Goal: Information Seeking & Learning: Find specific fact

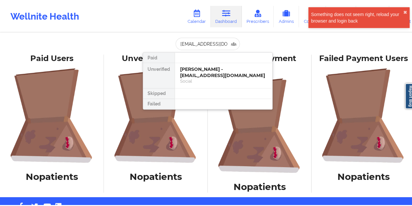
scroll to position [0, 3]
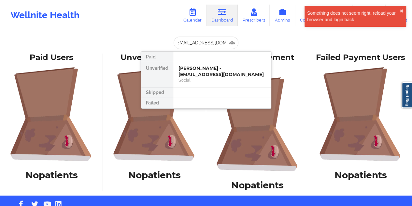
type input "[EMAIL_ADDRESS][DOMAIN_NAME]"
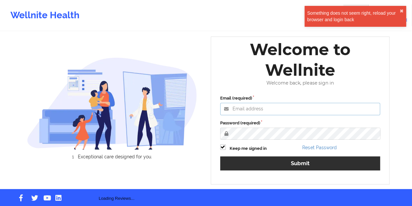
type input "[EMAIL_ADDRESS][DOMAIN_NAME]"
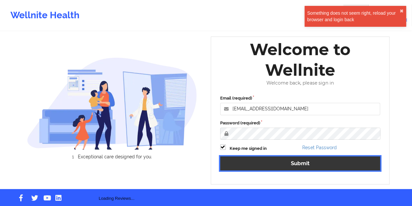
click at [290, 164] on button "Submit" at bounding box center [300, 163] width 160 height 14
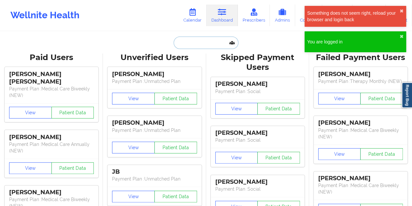
click at [207, 40] on input "text" at bounding box center [206, 43] width 65 height 12
paste input "[EMAIL_ADDRESS][DOMAIN_NAME]"
type input "[EMAIL_ADDRESS][DOMAIN_NAME]"
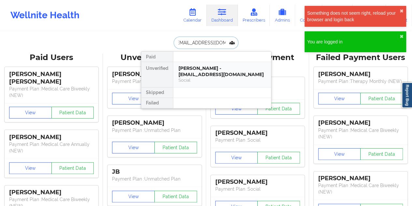
click at [217, 69] on div "[PERSON_NAME] - [EMAIL_ADDRESS][DOMAIN_NAME]" at bounding box center [222, 71] width 87 height 12
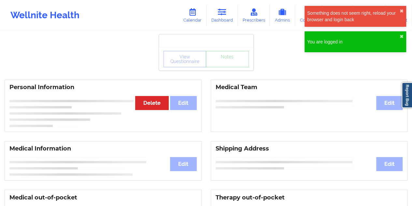
click at [232, 66] on div "View Questionnaire Notes" at bounding box center [206, 59] width 85 height 16
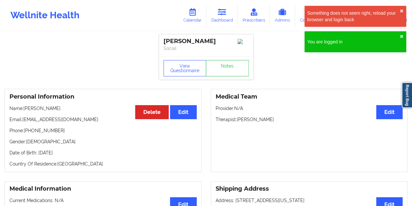
click at [215, 76] on div "View Questionnaire Notes" at bounding box center [206, 67] width 95 height 23
click at [219, 72] on link "Notes" at bounding box center [227, 68] width 43 height 16
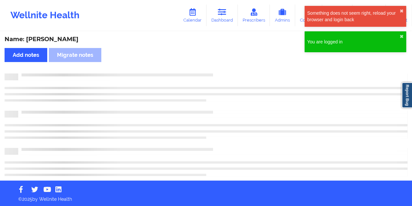
click at [58, 38] on div "Name: [PERSON_NAME]" at bounding box center [206, 39] width 403 height 7
copy div "[PERSON_NAME]"
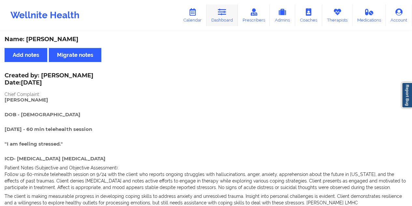
click at [229, 17] on link "Dashboard" at bounding box center [222, 16] width 31 height 22
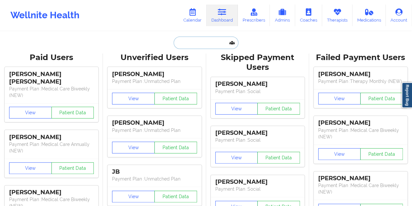
click at [190, 40] on input "text" at bounding box center [206, 43] width 65 height 12
paste input "[EMAIL_ADDRESS][DOMAIN_NAME]"
type input "[EMAIL_ADDRESS][DOMAIN_NAME]"
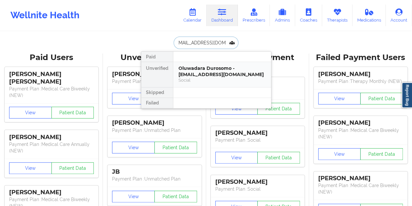
click at [217, 69] on div "Oluwadara Durosomo - [EMAIL_ADDRESS][DOMAIN_NAME]" at bounding box center [222, 71] width 87 height 12
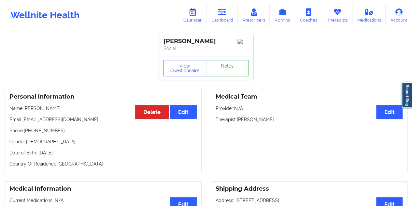
click at [222, 67] on link "Notes" at bounding box center [227, 68] width 43 height 16
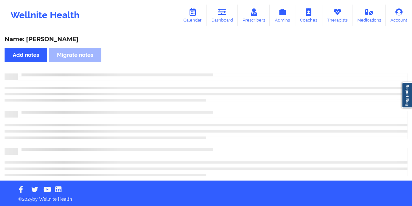
click at [74, 39] on div "Name: [PERSON_NAME]" at bounding box center [206, 39] width 403 height 7
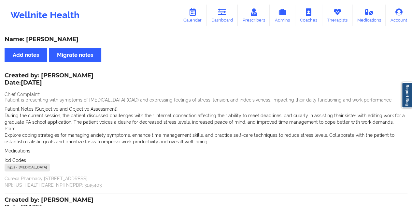
copy div "[DEMOGRAPHIC_DATA]"
click at [227, 15] on icon at bounding box center [222, 11] width 8 height 7
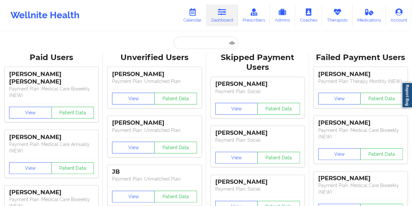
click at [190, 44] on input "text" at bounding box center [206, 43] width 65 height 12
paste input "[EMAIL_ADDRESS][DOMAIN_NAME]"
type input "[EMAIL_ADDRESS][DOMAIN_NAME]"
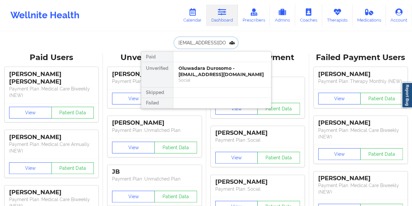
scroll to position [0, 8]
click at [211, 75] on div "[PERSON_NAME] - [EMAIL_ADDRESS][DOMAIN_NAME]" at bounding box center [222, 71] width 87 height 12
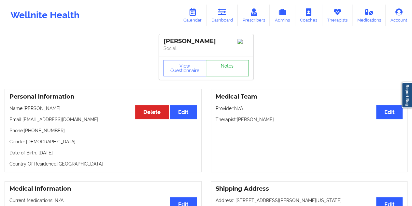
click at [226, 70] on link "Notes" at bounding box center [227, 68] width 43 height 16
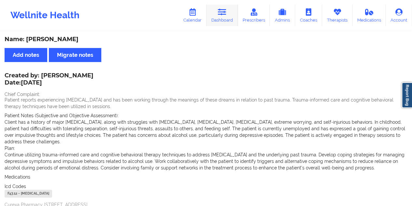
click at [228, 20] on link "Dashboard" at bounding box center [222, 16] width 31 height 22
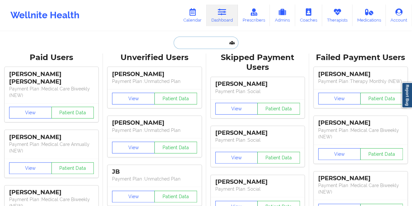
click at [194, 42] on input "text" at bounding box center [206, 43] width 65 height 12
paste input "[EMAIL_ADDRESS][DOMAIN_NAME]"
type input "[EMAIL_ADDRESS][DOMAIN_NAME]"
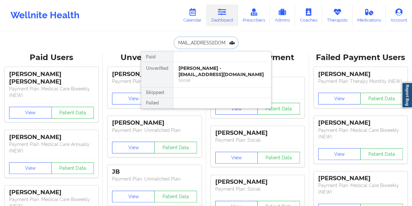
click at [217, 77] on div "[PERSON_NAME] - [EMAIL_ADDRESS][DOMAIN_NAME]" at bounding box center [222, 71] width 87 height 12
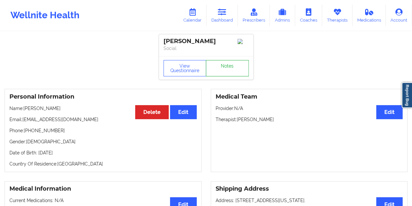
click at [226, 73] on link "Notes" at bounding box center [227, 68] width 43 height 16
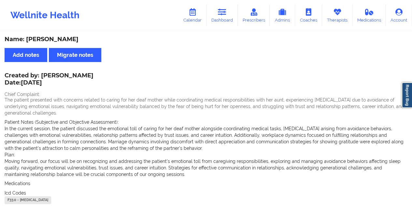
click at [56, 39] on div "Name: [PERSON_NAME]" at bounding box center [206, 39] width 403 height 7
copy div "[PERSON_NAME]"
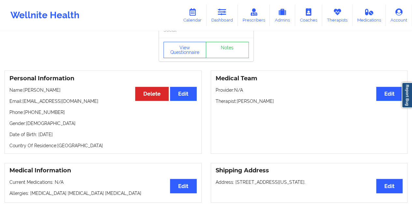
scroll to position [33, 0]
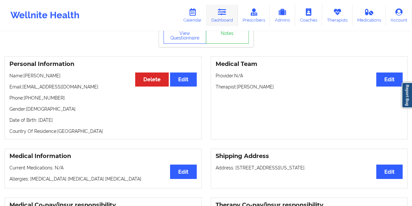
click at [235, 11] on link "Dashboard" at bounding box center [222, 16] width 31 height 22
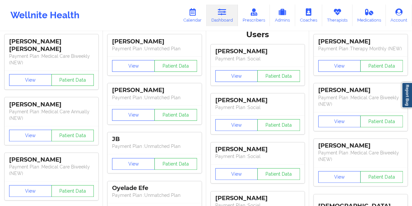
click at [198, 40] on div "[PERSON_NAME] Payment Plan : Unmatched Plan" at bounding box center [155, 45] width 94 height 22
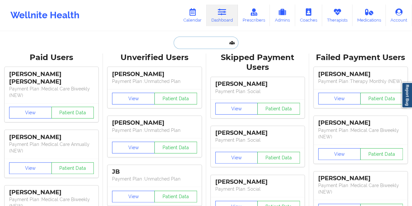
click at [200, 47] on input "text" at bounding box center [206, 43] width 65 height 12
paste input "[EMAIL_ADDRESS][DOMAIN_NAME]"
type input "[EMAIL_ADDRESS][DOMAIN_NAME]"
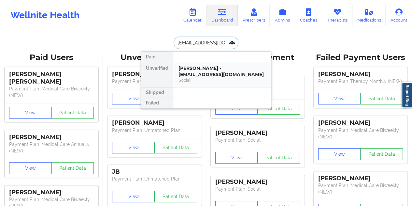
click at [185, 68] on div "[PERSON_NAME] - [EMAIL_ADDRESS][DOMAIN_NAME]" at bounding box center [222, 71] width 87 height 12
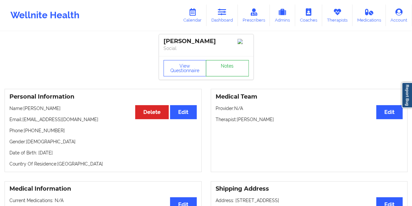
click at [223, 72] on link "Notes" at bounding box center [227, 68] width 43 height 16
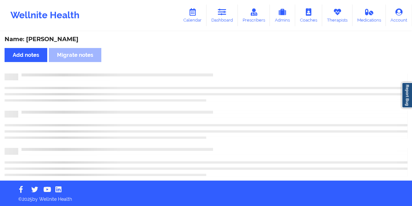
click at [66, 35] on div "Name: [PERSON_NAME] Add notes Migrate notes" at bounding box center [206, 106] width 412 height 148
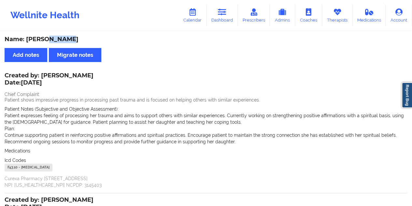
copy div "[PERSON_NAME]"
click at [226, 30] on div "Wellnite Health Calendar Dashboard Prescribers Admins Coaches Therapists Medica…" at bounding box center [206, 15] width 412 height 31
click at [229, 13] on link "Dashboard" at bounding box center [222, 16] width 31 height 22
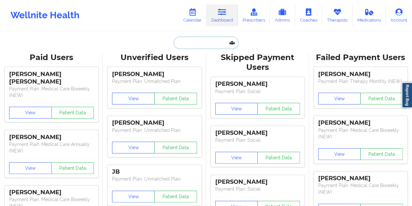
click at [202, 43] on input "text" at bounding box center [206, 43] width 65 height 12
paste input "[EMAIL_ADDRESS][DOMAIN_NAME]"
type input "[EMAIL_ADDRESS][DOMAIN_NAME]"
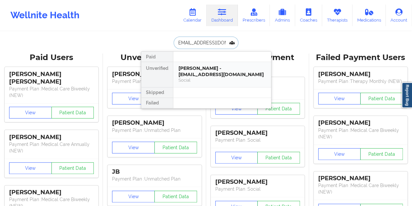
click at [210, 76] on div "[PERSON_NAME] - [EMAIL_ADDRESS][DOMAIN_NAME]" at bounding box center [222, 71] width 87 height 12
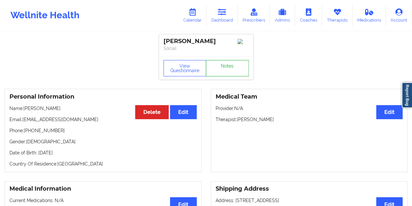
click at [230, 71] on link "Notes" at bounding box center [227, 68] width 43 height 16
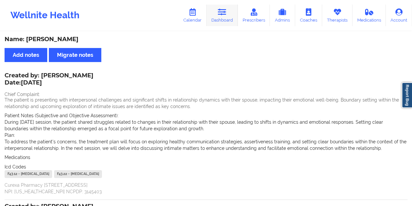
click at [222, 13] on icon at bounding box center [222, 11] width 8 height 7
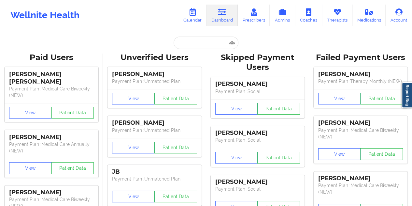
click at [203, 40] on input "text" at bounding box center [206, 43] width 65 height 12
paste input "[EMAIL_ADDRESS][DOMAIN_NAME]"
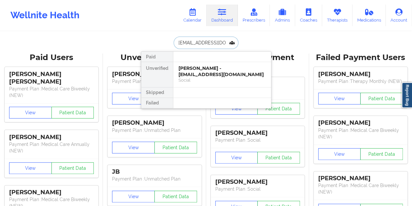
type input "[EMAIL_ADDRESS][DOMAIN_NAME]"
click at [211, 74] on div "[PERSON_NAME] - [EMAIL_ADDRESS][DOMAIN_NAME]" at bounding box center [222, 71] width 87 height 12
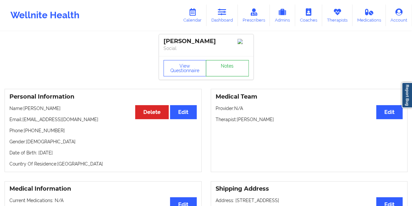
click at [223, 70] on link "Notes" at bounding box center [227, 68] width 43 height 16
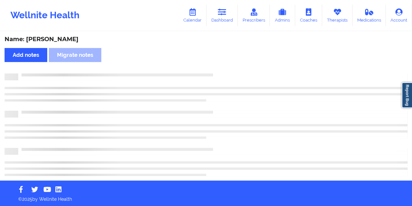
click at [66, 43] on div "Name: [PERSON_NAME] Add notes Migrate notes" at bounding box center [206, 106] width 412 height 148
click at [68, 41] on div "Name: [PERSON_NAME]" at bounding box center [206, 39] width 403 height 7
copy div "[PERSON_NAME]"
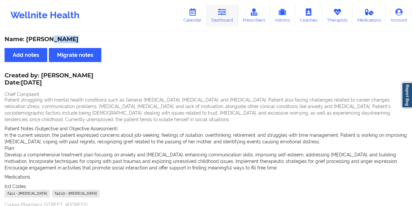
click at [228, 16] on link "Dashboard" at bounding box center [222, 16] width 31 height 22
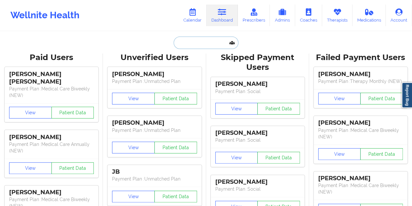
click at [206, 38] on input "text" at bounding box center [206, 43] width 65 height 12
paste input "[EMAIL_ADDRESS][DOMAIN_NAME]"
type input "[EMAIL_ADDRESS][DOMAIN_NAME]"
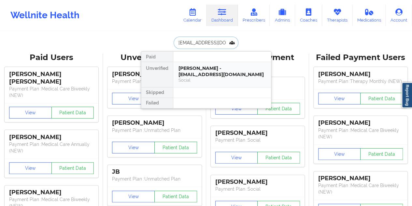
click at [214, 71] on div "[PERSON_NAME] - [EMAIL_ADDRESS][DOMAIN_NAME]" at bounding box center [222, 71] width 87 height 12
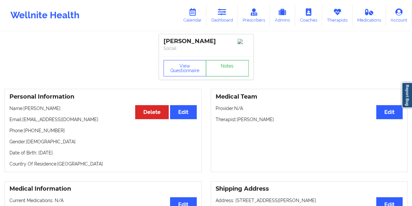
click at [228, 68] on link "Notes" at bounding box center [227, 68] width 43 height 16
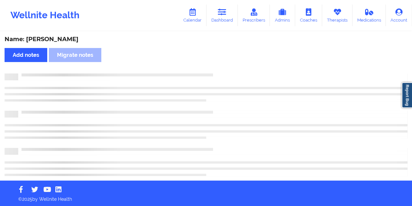
click at [70, 39] on div "Name: [PERSON_NAME]" at bounding box center [206, 39] width 403 height 7
copy div "[PERSON_NAME]"
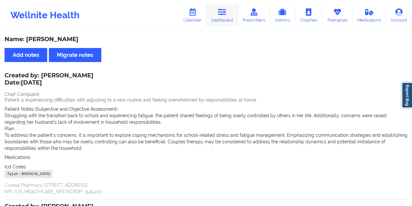
click at [235, 25] on link "Dashboard" at bounding box center [222, 16] width 31 height 22
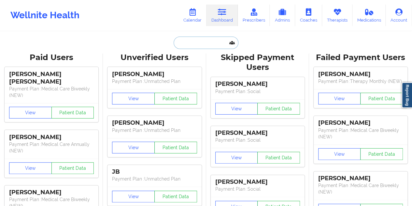
click at [205, 39] on input "text" at bounding box center [206, 43] width 65 height 12
paste input "[EMAIL_ADDRESS][PERSON_NAME][PERSON_NAME][DOMAIN_NAME]"
type input "[EMAIL_ADDRESS][PERSON_NAME][PERSON_NAME][DOMAIN_NAME]"
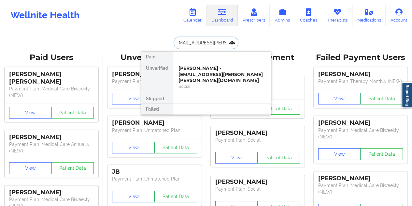
click at [217, 63] on div "[PERSON_NAME] - [EMAIL_ADDRESS][PERSON_NAME][PERSON_NAME][DOMAIN_NAME] Social" at bounding box center [222, 77] width 98 height 31
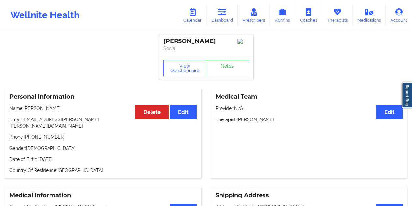
click at [236, 63] on link "Notes" at bounding box center [227, 68] width 43 height 16
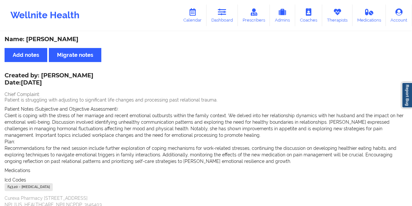
click at [231, 28] on div "Wellnite Health Calendar Dashboard Prescribers Admins Coaches Therapists Medica…" at bounding box center [206, 15] width 412 height 31
click at [228, 13] on link "Dashboard" at bounding box center [222, 16] width 31 height 22
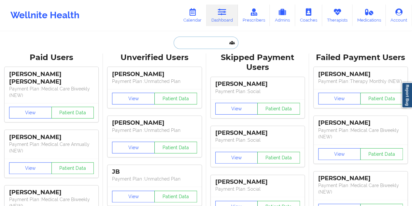
click at [205, 42] on input "text" at bounding box center [206, 43] width 65 height 12
paste input "[EMAIL_ADDRESS][DOMAIN_NAME]"
type input "[EMAIL_ADDRESS][DOMAIN_NAME]"
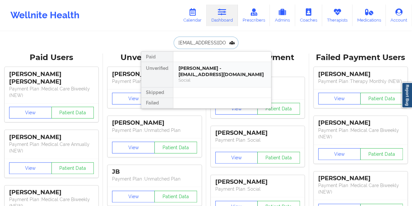
click at [208, 67] on div "[PERSON_NAME] - [EMAIL_ADDRESS][DOMAIN_NAME]" at bounding box center [222, 71] width 87 height 12
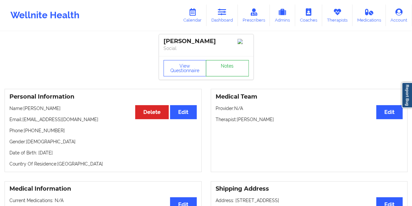
click at [229, 62] on link "Notes" at bounding box center [227, 68] width 43 height 16
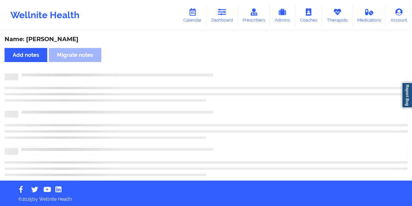
click at [61, 38] on div "Name: [PERSON_NAME]" at bounding box center [206, 39] width 403 height 7
copy div "[PERSON_NAME]"
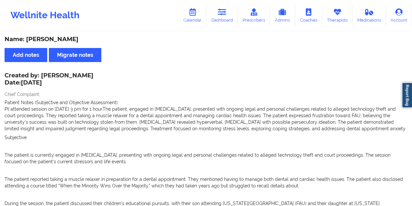
click at [229, 27] on div "Wellnite Health Calendar Dashboard Prescribers Admins Coaches Therapists Medica…" at bounding box center [206, 15] width 412 height 31
click at [223, 11] on icon at bounding box center [222, 11] width 8 height 7
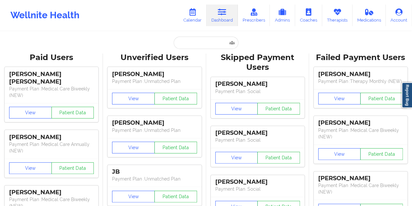
click at [204, 40] on input "text" at bounding box center [206, 43] width 65 height 12
paste input "[EMAIL_ADDRESS][DOMAIN_NAME]"
type input "[EMAIL_ADDRESS][DOMAIN_NAME]"
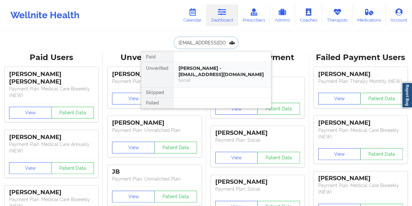
click at [227, 69] on div "[PERSON_NAME] - [EMAIL_ADDRESS][DOMAIN_NAME]" at bounding box center [222, 71] width 87 height 12
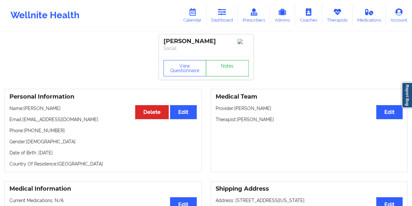
click at [232, 71] on link "Notes" at bounding box center [227, 68] width 43 height 16
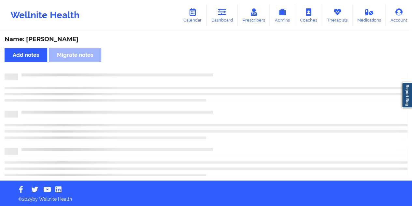
click at [54, 38] on div "Name: [PERSON_NAME]" at bounding box center [206, 39] width 403 height 7
copy div "[PERSON_NAME]"
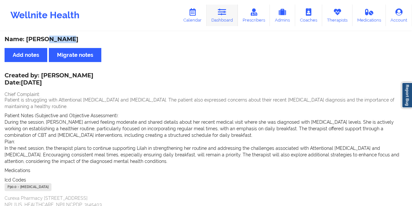
drag, startPoint x: 227, startPoint y: 6, endPoint x: 222, endPoint y: 17, distance: 11.7
click at [227, 6] on link "Dashboard" at bounding box center [222, 16] width 31 height 22
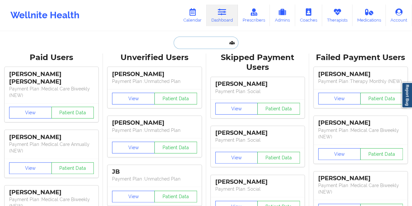
click at [195, 44] on input "text" at bounding box center [206, 43] width 65 height 12
paste input "[EMAIL_ADDRESS][DOMAIN_NAME]"
type input "[EMAIL_ADDRESS][DOMAIN_NAME]"
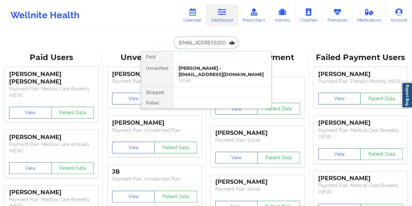
click at [217, 77] on div "Social" at bounding box center [222, 80] width 87 height 6
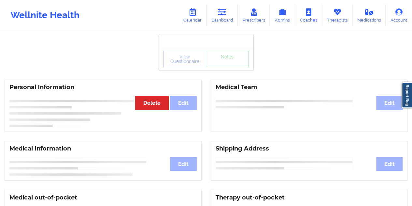
click at [234, 68] on div "View Questionnaire Notes" at bounding box center [206, 58] width 95 height 23
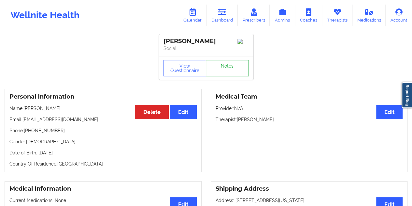
click at [227, 71] on link "Notes" at bounding box center [227, 68] width 43 height 16
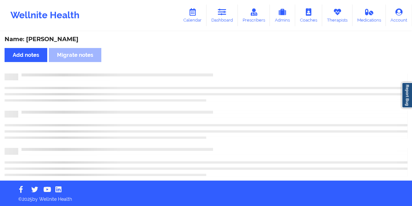
click at [54, 39] on div "Name: [PERSON_NAME]" at bounding box center [206, 39] width 403 height 7
copy div "Ashland"
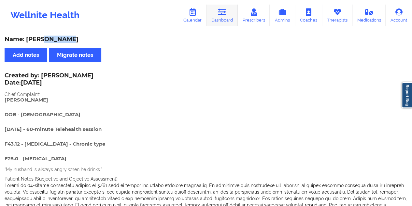
click at [238, 21] on div "Wellnite Health Calendar Dashboard Prescribers Admins Coaches Therapists Medica…" at bounding box center [206, 15] width 412 height 26
click at [222, 23] on link "Dashboard" at bounding box center [222, 16] width 31 height 22
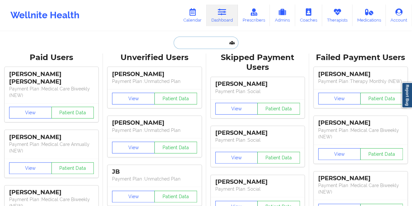
click at [205, 43] on input "text" at bounding box center [206, 43] width 65 height 12
paste input "[EMAIL_ADDRESS][DOMAIN_NAME]"
type input "[EMAIL_ADDRESS][DOMAIN_NAME]"
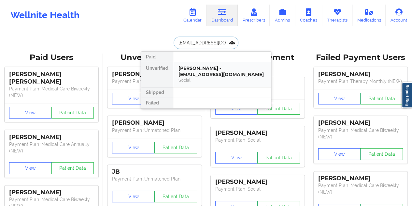
click at [226, 69] on div "[PERSON_NAME] - [EMAIL_ADDRESS][DOMAIN_NAME]" at bounding box center [222, 71] width 87 height 12
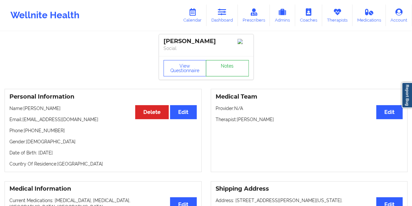
click at [230, 67] on link "Notes" at bounding box center [227, 68] width 43 height 16
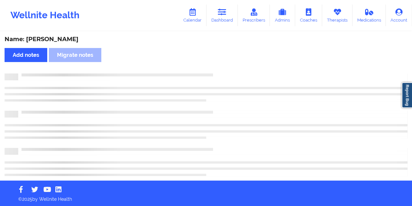
click at [66, 40] on div "Name: [PERSON_NAME]" at bounding box center [206, 39] width 403 height 7
copy div "[PERSON_NAME]"
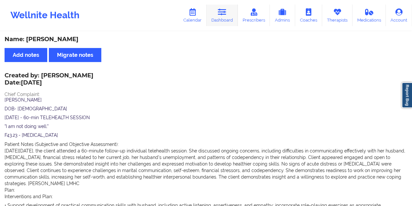
click at [224, 15] on icon at bounding box center [222, 11] width 8 height 7
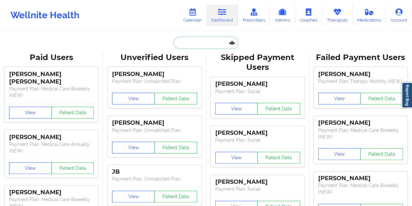
click at [198, 46] on input "text" at bounding box center [206, 43] width 65 height 12
paste input "[PERSON_NAME][EMAIL_ADDRESS][DOMAIN_NAME]"
type input "[PERSON_NAME][EMAIL_ADDRESS][DOMAIN_NAME]"
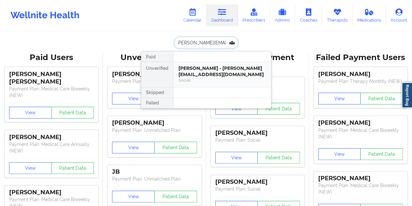
click at [228, 77] on div "[PERSON_NAME] - [PERSON_NAME][EMAIL_ADDRESS][DOMAIN_NAME]" at bounding box center [222, 71] width 87 height 12
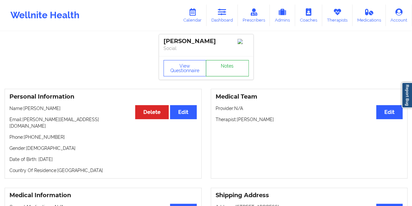
click at [235, 72] on link "Notes" at bounding box center [227, 68] width 43 height 16
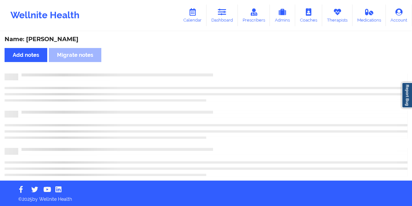
click at [81, 37] on div "Name: [PERSON_NAME]" at bounding box center [206, 39] width 403 height 7
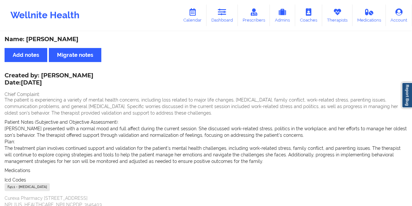
click at [225, 18] on link "Dashboard" at bounding box center [222, 16] width 31 height 22
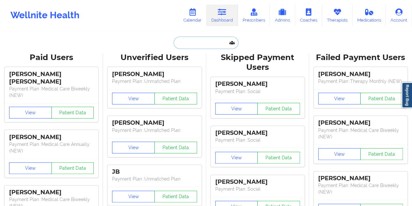
click at [191, 47] on input "text" at bounding box center [206, 43] width 65 height 12
paste input "[PERSON_NAME][EMAIL_ADDRESS][PERSON_NAME][DOMAIN_NAME]"
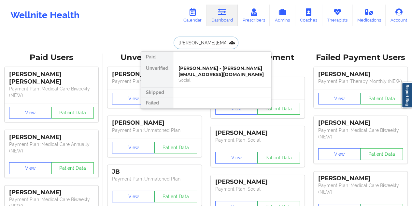
scroll to position [0, 5]
type input "[PERSON_NAME][EMAIL_ADDRESS][PERSON_NAME][DOMAIN_NAME]"
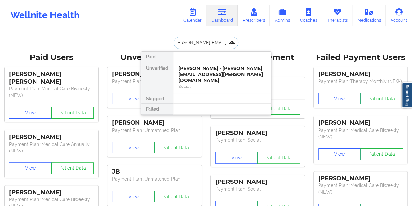
scroll to position [0, 0]
click at [216, 68] on div "[PERSON_NAME] - [PERSON_NAME][EMAIL_ADDRESS][PERSON_NAME][DOMAIN_NAME]" at bounding box center [222, 74] width 87 height 18
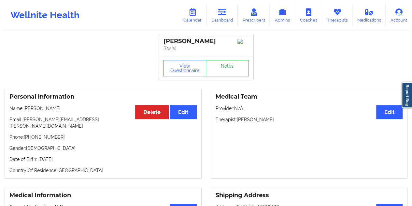
click at [226, 70] on link "Notes" at bounding box center [227, 68] width 43 height 16
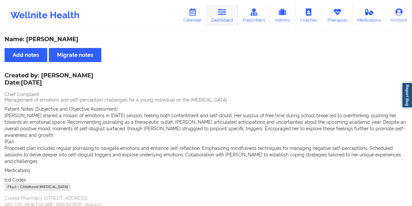
click at [230, 20] on link "Dashboard" at bounding box center [222, 16] width 31 height 22
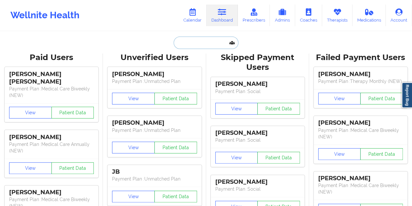
click at [194, 40] on input "text" at bounding box center [206, 43] width 65 height 12
paste input "[EMAIL_ADDRESS][DOMAIN_NAME]"
type input "[EMAIL_ADDRESS][DOMAIN_NAME]"
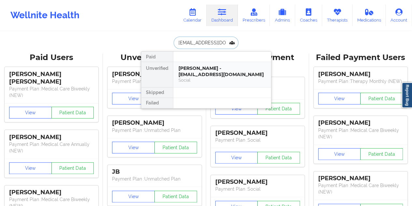
click at [218, 64] on div "[PERSON_NAME] - [EMAIL_ADDRESS][DOMAIN_NAME] Social" at bounding box center [222, 74] width 98 height 25
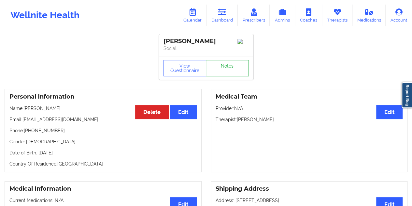
click at [228, 72] on link "Notes" at bounding box center [227, 68] width 43 height 16
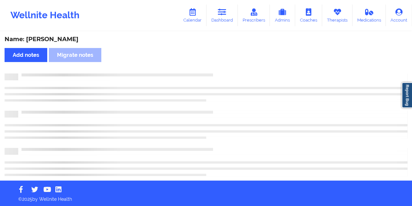
click at [72, 39] on div "Name: [PERSON_NAME]" at bounding box center [206, 39] width 403 height 7
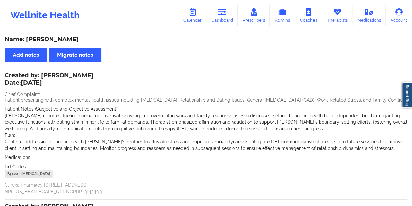
click at [72, 39] on div "Name: [PERSON_NAME]" at bounding box center [206, 39] width 403 height 7
drag, startPoint x: 227, startPoint y: 22, endPoint x: 225, endPoint y: 28, distance: 6.3
click at [227, 22] on link "Dashboard" at bounding box center [222, 16] width 31 height 22
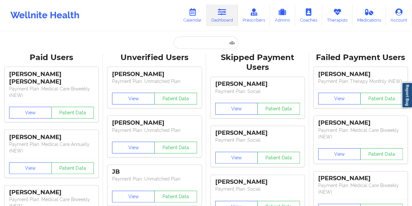
click at [194, 47] on input "text" at bounding box center [206, 43] width 65 height 12
paste input "[EMAIL_ADDRESS][DOMAIN_NAME]"
type input "[EMAIL_ADDRESS][DOMAIN_NAME]"
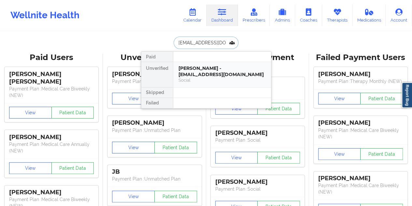
click at [207, 81] on div "Social" at bounding box center [222, 80] width 87 height 6
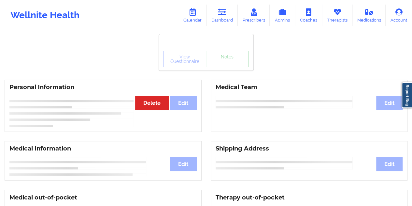
click at [225, 65] on link "Notes" at bounding box center [227, 59] width 43 height 16
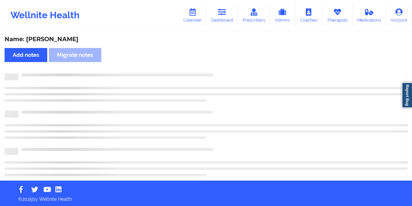
click at [55, 40] on div "Name: [PERSON_NAME]" at bounding box center [206, 39] width 403 height 7
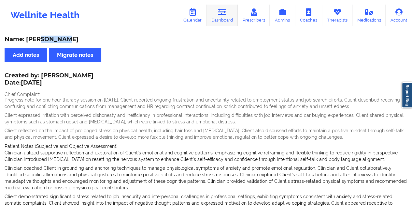
click at [230, 21] on link "Dashboard" at bounding box center [222, 16] width 31 height 22
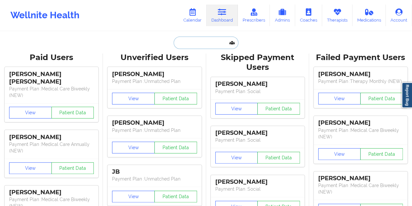
click at [205, 41] on input "text" at bounding box center [206, 43] width 65 height 12
paste input "[EMAIL_ADDRESS][DOMAIN_NAME]"
type input "[EMAIL_ADDRESS][DOMAIN_NAME]"
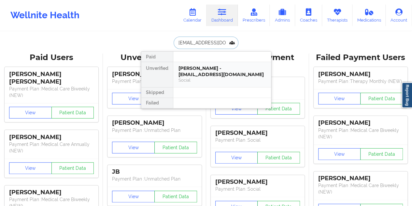
click at [208, 71] on div "[PERSON_NAME] - [EMAIL_ADDRESS][DOMAIN_NAME]" at bounding box center [222, 71] width 87 height 12
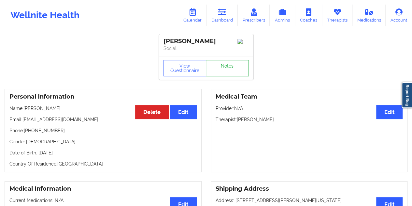
click at [222, 69] on link "Notes" at bounding box center [227, 68] width 43 height 16
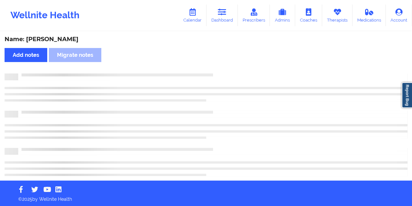
click at [48, 41] on div "Name: [PERSON_NAME]" at bounding box center [206, 39] width 403 height 7
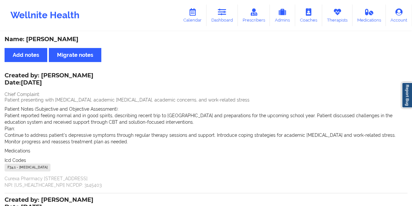
click at [48, 41] on div "Name: [PERSON_NAME]" at bounding box center [206, 39] width 403 height 7
click at [227, 13] on icon at bounding box center [222, 11] width 8 height 7
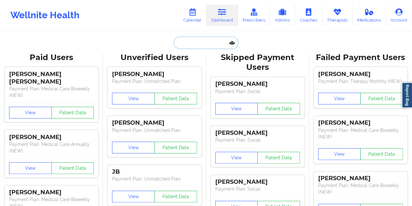
click at [202, 47] on input "text" at bounding box center [206, 43] width 65 height 12
paste input "[EMAIL_ADDRESS][DOMAIN_NAME]"
type input "[EMAIL_ADDRESS][DOMAIN_NAME]"
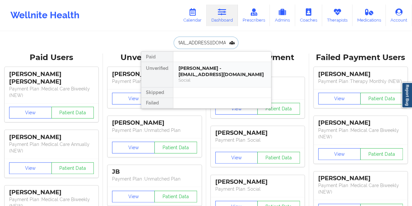
click at [223, 70] on div "[PERSON_NAME] - [EMAIL_ADDRESS][DOMAIN_NAME]" at bounding box center [222, 71] width 87 height 12
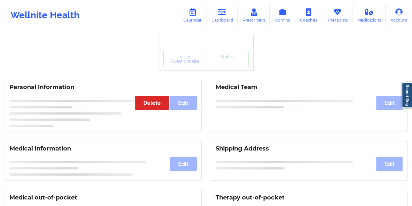
click at [232, 66] on link "Notes" at bounding box center [227, 59] width 43 height 16
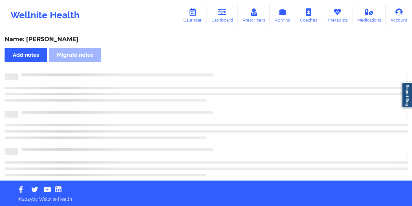
click at [60, 39] on div "Name: [PERSON_NAME]" at bounding box center [206, 39] width 403 height 7
click at [60, 38] on div "Name: [PERSON_NAME]" at bounding box center [206, 39] width 403 height 7
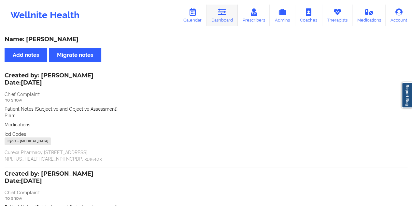
click at [218, 18] on link "Dashboard" at bounding box center [222, 16] width 31 height 22
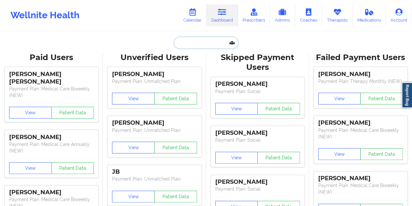
click at [210, 41] on input "text" at bounding box center [206, 43] width 65 height 12
paste input "[PERSON_NAME][EMAIL_ADDRESS][DOMAIN_NAME]"
type input "[PERSON_NAME][EMAIL_ADDRESS][DOMAIN_NAME]"
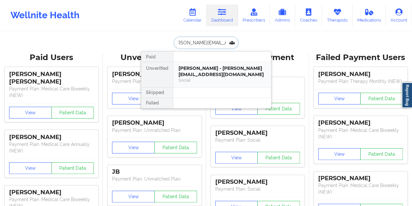
click at [211, 75] on div "[PERSON_NAME] - [PERSON_NAME][EMAIL_ADDRESS][DOMAIN_NAME]" at bounding box center [222, 71] width 87 height 12
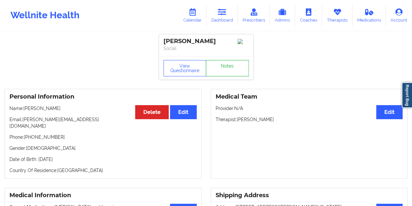
click at [220, 69] on link "Notes" at bounding box center [227, 68] width 43 height 16
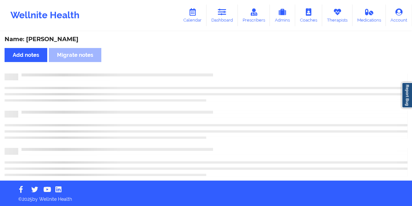
click at [59, 40] on div "Name: [PERSON_NAME]" at bounding box center [206, 39] width 403 height 7
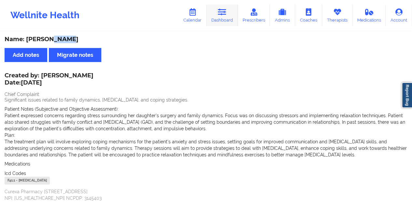
click at [232, 22] on link "Dashboard" at bounding box center [222, 16] width 31 height 22
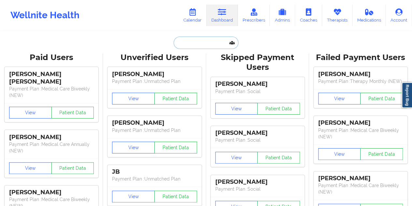
drag, startPoint x: 229, startPoint y: 28, endPoint x: 207, endPoint y: 44, distance: 27.7
click at [207, 44] on input "text" at bounding box center [206, 43] width 65 height 12
paste input "[PERSON_NAME][EMAIL_ADDRESS][DOMAIN_NAME]"
type input "[PERSON_NAME][EMAIL_ADDRESS][DOMAIN_NAME]"
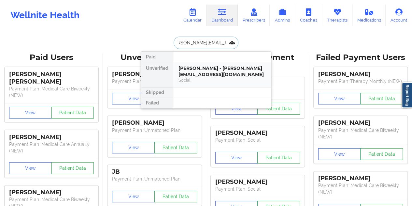
click at [207, 71] on div "[PERSON_NAME] - [PERSON_NAME][EMAIL_ADDRESS][DOMAIN_NAME]" at bounding box center [222, 71] width 87 height 12
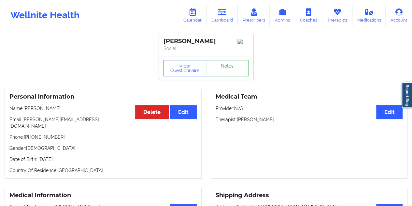
click at [223, 67] on link "Notes" at bounding box center [227, 68] width 43 height 16
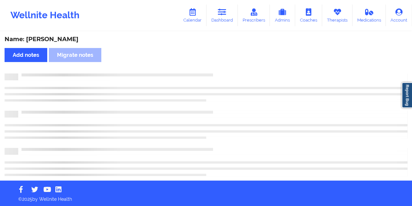
click at [62, 41] on div "Name: [PERSON_NAME]" at bounding box center [206, 39] width 403 height 7
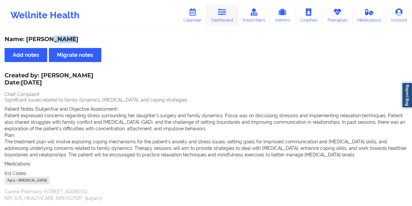
drag, startPoint x: 228, startPoint y: 11, endPoint x: 229, endPoint y: 24, distance: 13.4
click at [228, 11] on link "Dashboard" at bounding box center [222, 16] width 31 height 22
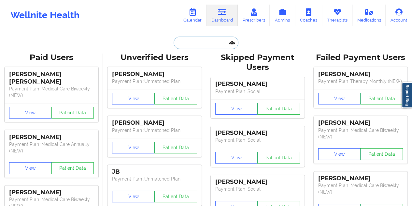
click at [212, 42] on input "text" at bounding box center [206, 43] width 65 height 12
paste input "[EMAIL_ADDRESS][DOMAIN_NAME]"
type input "[EMAIL_ADDRESS][DOMAIN_NAME]"
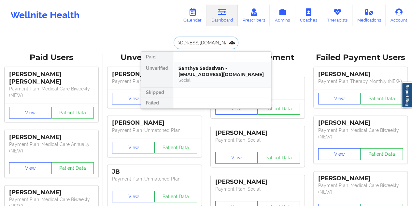
click at [216, 70] on div "Santhya Sadasivan - [EMAIL_ADDRESS][DOMAIN_NAME]" at bounding box center [222, 71] width 87 height 12
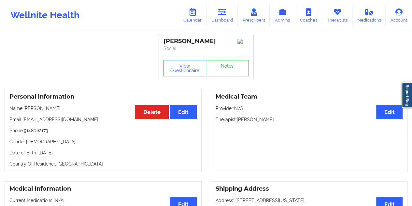
click at [222, 69] on link "Notes" at bounding box center [227, 68] width 43 height 16
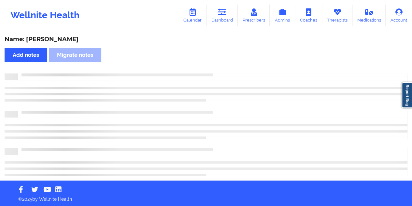
click at [75, 38] on div "Name: [PERSON_NAME]" at bounding box center [206, 39] width 403 height 7
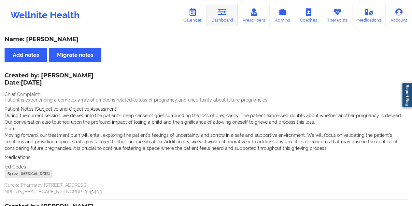
click at [227, 20] on link "Dashboard" at bounding box center [222, 16] width 31 height 22
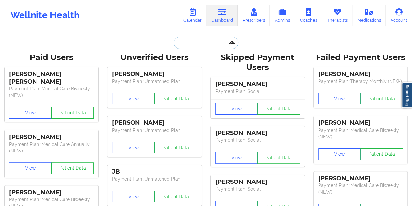
click at [209, 43] on input "text" at bounding box center [206, 43] width 65 height 12
paste input "[EMAIL_ADDRESS][DOMAIN_NAME]"
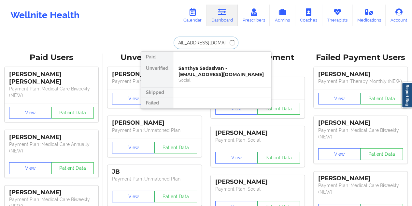
type input "[EMAIL_ADDRESS][DOMAIN_NAME]"
click at [211, 79] on div "Social" at bounding box center [222, 80] width 87 height 6
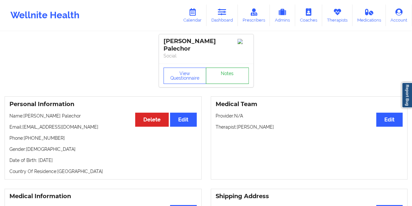
click at [226, 72] on link "Notes" at bounding box center [227, 75] width 43 height 16
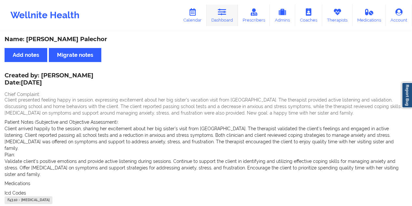
click at [224, 10] on icon at bounding box center [222, 11] width 8 height 7
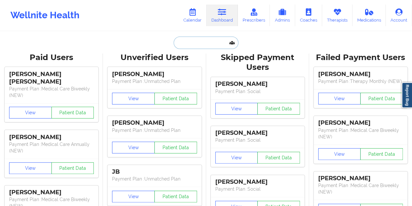
click at [201, 44] on input "text" at bounding box center [206, 43] width 65 height 12
paste input "[EMAIL_ADDRESS][DOMAIN_NAME]"
type input "[EMAIL_ADDRESS][DOMAIN_NAME]"
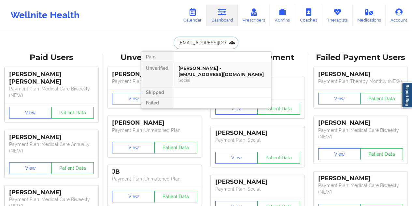
click at [216, 68] on div "[PERSON_NAME] - [EMAIL_ADDRESS][DOMAIN_NAME]" at bounding box center [222, 71] width 87 height 12
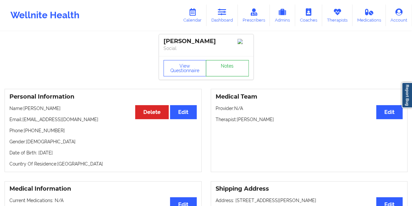
click at [220, 67] on link "Notes" at bounding box center [227, 68] width 43 height 16
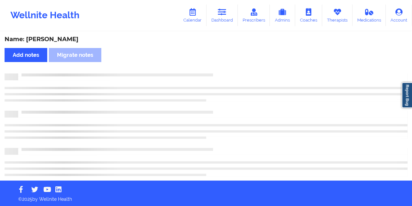
click at [56, 39] on div "Name: [PERSON_NAME]" at bounding box center [206, 39] width 403 height 7
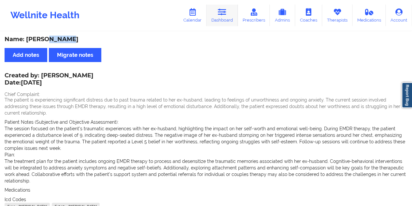
click at [228, 19] on link "Dashboard" at bounding box center [222, 16] width 31 height 22
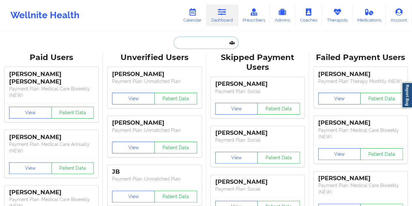
click at [198, 46] on input "text" at bounding box center [206, 43] width 65 height 12
paste input "[EMAIL_ADDRESS][DOMAIN_NAME]"
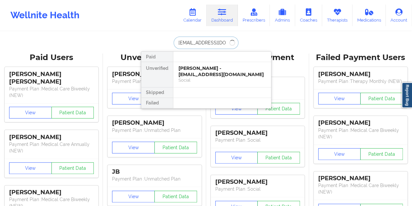
type input "[EMAIL_ADDRESS][DOMAIN_NAME]"
click at [213, 77] on div "[PERSON_NAME] - [EMAIL_ADDRESS][DOMAIN_NAME] Digital Practice Member (In-Networ…" at bounding box center [222, 74] width 98 height 25
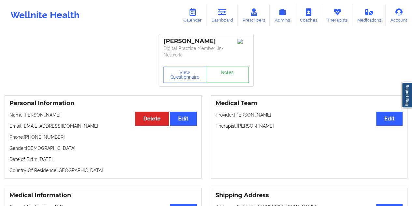
click at [229, 70] on link "Notes" at bounding box center [227, 74] width 43 height 16
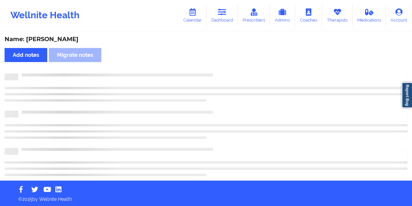
click at [48, 35] on div "Name: [PERSON_NAME] Add notes Migrate notes" at bounding box center [206, 106] width 412 height 148
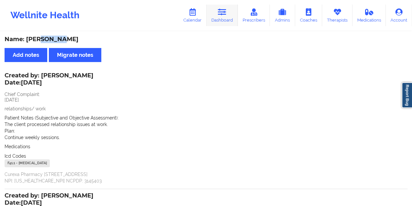
click at [228, 20] on link "Dashboard" at bounding box center [222, 16] width 31 height 22
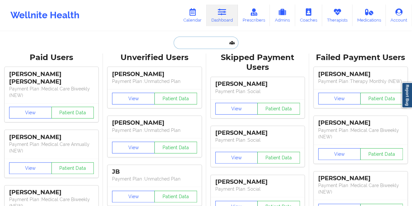
click at [201, 44] on input "text" at bounding box center [206, 43] width 65 height 12
paste input "[EMAIL_ADDRESS][DOMAIN_NAME]"
type input "[EMAIL_ADDRESS][DOMAIN_NAME]"
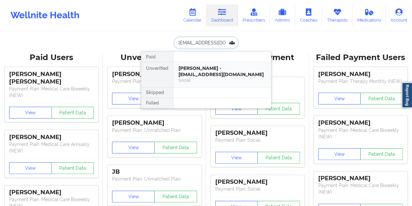
click at [202, 77] on div "Social" at bounding box center [222, 80] width 87 height 6
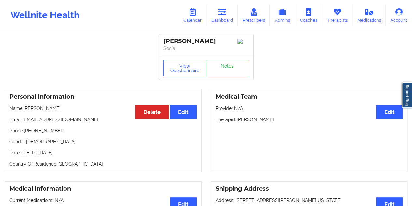
click at [218, 70] on link "Notes" at bounding box center [227, 68] width 43 height 16
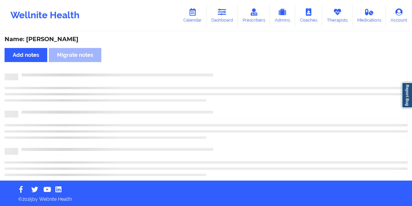
click at [65, 41] on div "Name: [PERSON_NAME]" at bounding box center [206, 39] width 403 height 7
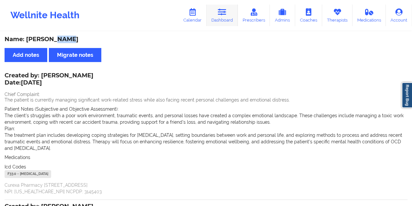
click at [229, 18] on link "Dashboard" at bounding box center [222, 16] width 31 height 22
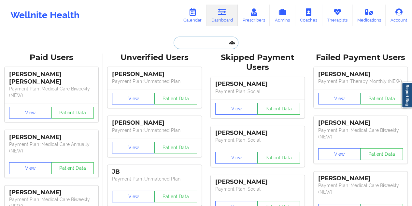
click at [207, 41] on input "text" at bounding box center [206, 43] width 65 height 12
paste input "[PERSON_NAME][EMAIL_ADDRESS][DOMAIN_NAME]"
type input "[PERSON_NAME][EMAIL_ADDRESS][DOMAIN_NAME]"
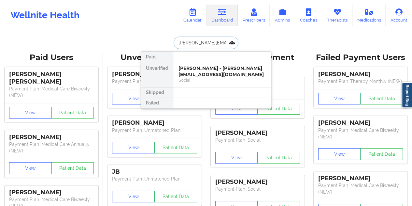
click at [214, 79] on div "Social" at bounding box center [222, 80] width 87 height 6
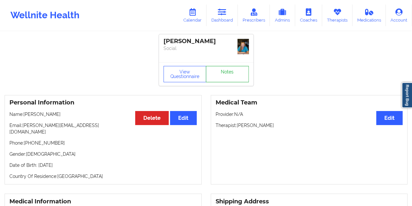
click at [227, 66] on link "Notes" at bounding box center [227, 74] width 43 height 16
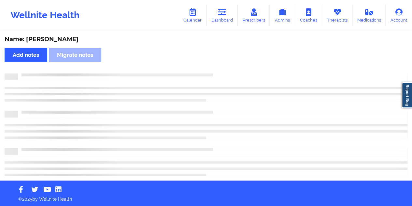
click at [61, 41] on div "Name: [PERSON_NAME]" at bounding box center [206, 39] width 403 height 7
click at [61, 40] on div "Name: [PERSON_NAME]" at bounding box center [206, 39] width 403 height 7
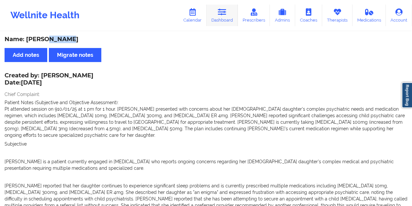
click at [227, 17] on link "Dashboard" at bounding box center [222, 16] width 31 height 22
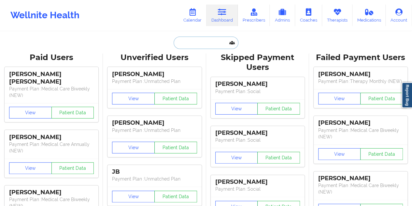
click at [207, 46] on input "text" at bounding box center [206, 43] width 65 height 12
paste input "[EMAIL_ADDRESS][DOMAIN_NAME]"
type input "[EMAIL_ADDRESS][DOMAIN_NAME]"
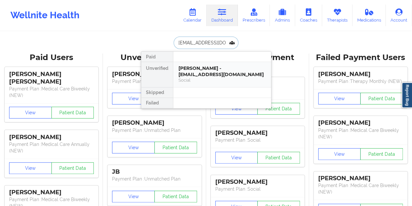
click at [219, 75] on div "[PERSON_NAME] - [EMAIL_ADDRESS][DOMAIN_NAME]" at bounding box center [222, 71] width 87 height 12
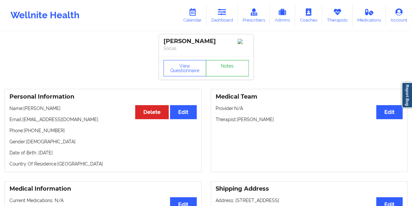
click at [227, 71] on link "Notes" at bounding box center [227, 68] width 43 height 16
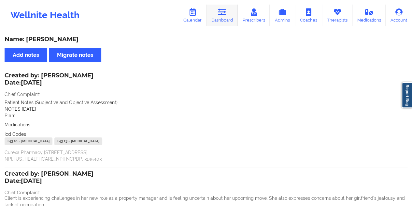
drag, startPoint x: 227, startPoint y: 9, endPoint x: 229, endPoint y: 19, distance: 9.7
click at [227, 9] on icon at bounding box center [222, 11] width 8 height 7
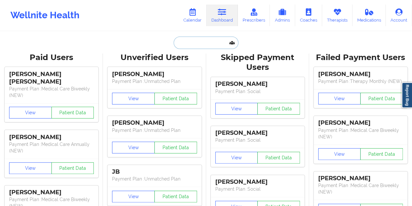
click at [213, 41] on input "text" at bounding box center [206, 43] width 65 height 12
paste input "[EMAIL_ADDRESS][DOMAIN_NAME]"
type input "[EMAIL_ADDRESS][DOMAIN_NAME]"
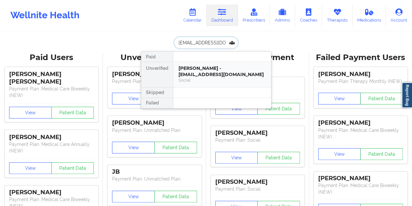
click at [212, 69] on div "[PERSON_NAME] - [EMAIL_ADDRESS][DOMAIN_NAME]" at bounding box center [222, 71] width 87 height 12
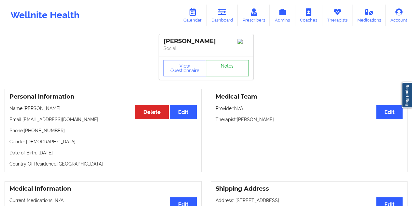
click at [219, 66] on link "Notes" at bounding box center [227, 68] width 43 height 16
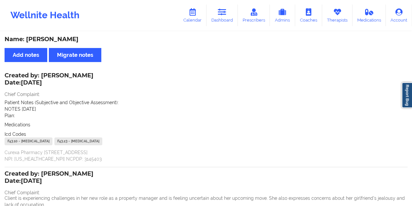
click at [72, 38] on div "Name: [PERSON_NAME]" at bounding box center [206, 39] width 403 height 7
drag, startPoint x: 83, startPoint y: 77, endPoint x: 47, endPoint y: 73, distance: 36.7
click at [47, 73] on div "Created by: [PERSON_NAME] Date: [DATE] Chief Complaint: Patient Notes (Subjecti…" at bounding box center [206, 117] width 403 height 89
drag, startPoint x: 42, startPoint y: 74, endPoint x: 83, endPoint y: 73, distance: 41.1
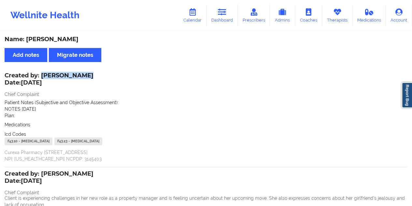
click at [83, 73] on div "Created by: [PERSON_NAME] Date: [DATE]" at bounding box center [49, 79] width 89 height 15
drag, startPoint x: 225, startPoint y: 16, endPoint x: 226, endPoint y: 29, distance: 13.4
click at [225, 16] on icon at bounding box center [222, 11] width 8 height 7
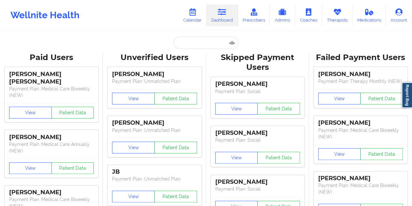
click at [193, 52] on div "Unverified Users" at bounding box center [155, 57] width 94 height 10
click at [194, 46] on input "text" at bounding box center [206, 43] width 65 height 12
paste input "[EMAIL_ADDRESS][DOMAIN_NAME]"
type input "[EMAIL_ADDRESS][DOMAIN_NAME]"
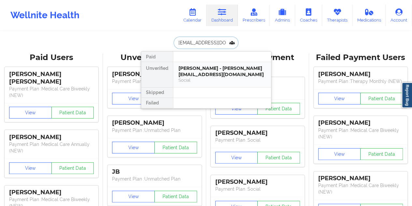
click at [220, 69] on div "[PERSON_NAME] - [PERSON_NAME][EMAIL_ADDRESS][DOMAIN_NAME]" at bounding box center [222, 71] width 87 height 12
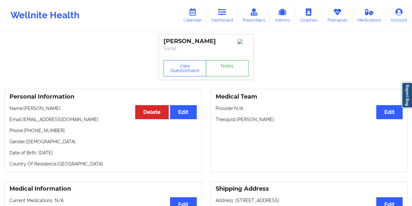
click at [219, 66] on link "Notes" at bounding box center [227, 68] width 43 height 16
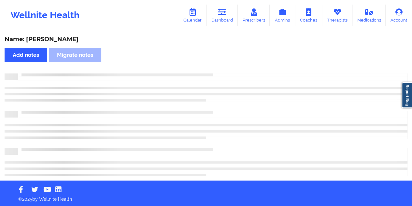
click at [53, 40] on div "Name: [PERSON_NAME]" at bounding box center [206, 39] width 403 height 7
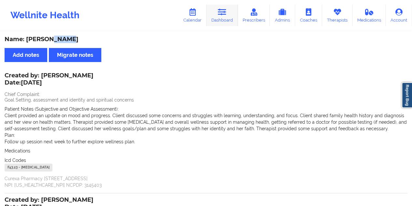
click at [223, 15] on icon at bounding box center [222, 11] width 8 height 7
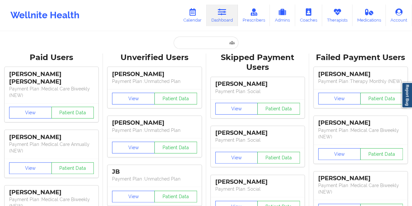
click at [200, 45] on input "text" at bounding box center [206, 43] width 65 height 12
paste input "[EMAIL_ADDRESS][DOMAIN_NAME]"
type input "[EMAIL_ADDRESS][DOMAIN_NAME]"
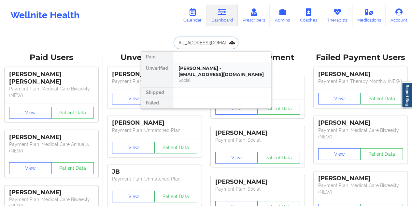
click at [207, 75] on div "[PERSON_NAME] - [EMAIL_ADDRESS][DOMAIN_NAME]" at bounding box center [222, 71] width 87 height 12
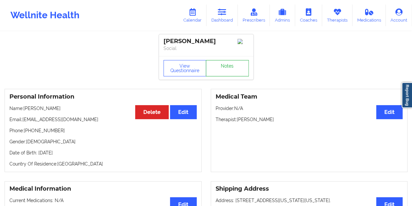
click at [224, 72] on link "Notes" at bounding box center [227, 68] width 43 height 16
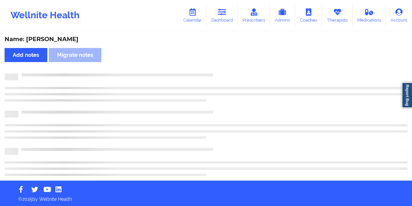
click at [55, 37] on div "Name: [PERSON_NAME]" at bounding box center [206, 39] width 403 height 7
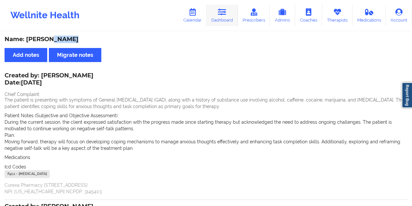
click at [231, 15] on link "Dashboard" at bounding box center [222, 16] width 31 height 22
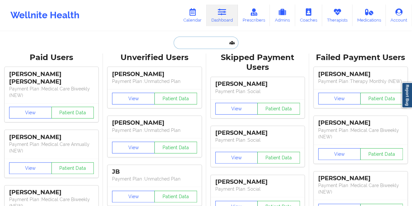
click at [202, 43] on input "text" at bounding box center [206, 43] width 65 height 12
paste input "[EMAIL_ADDRESS][DOMAIN_NAME]"
type input "[EMAIL_ADDRESS][DOMAIN_NAME]"
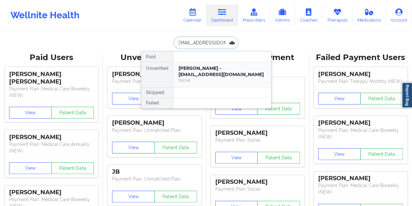
click at [212, 75] on div "[PERSON_NAME] - [EMAIL_ADDRESS][DOMAIN_NAME]" at bounding box center [222, 71] width 87 height 12
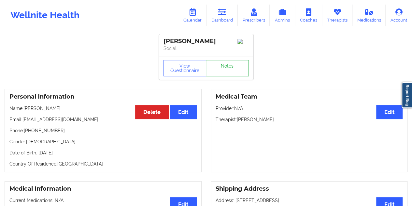
click at [213, 75] on link "Notes" at bounding box center [227, 68] width 43 height 16
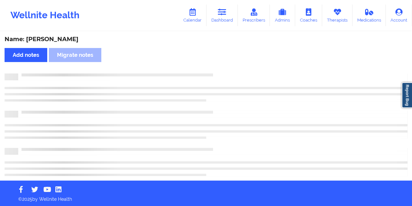
click at [57, 44] on div "Name: [PERSON_NAME] Add notes Migrate notes" at bounding box center [206, 106] width 412 height 148
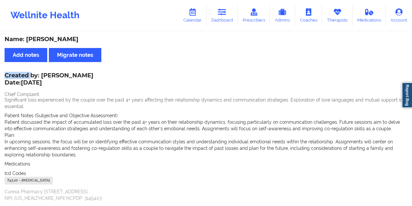
click at [57, 43] on div "Name: [PERSON_NAME] Add notes Migrate notes Created by: [PERSON_NAME] Date: [DA…" at bounding box center [206, 202] width 412 height 340
click at [61, 41] on div "Name: [PERSON_NAME]" at bounding box center [206, 39] width 403 height 7
click at [225, 8] on icon at bounding box center [222, 11] width 8 height 7
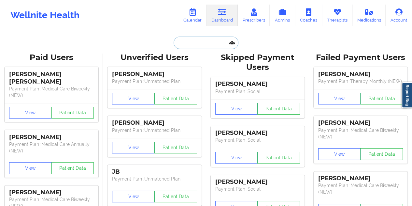
click at [199, 44] on input "text" at bounding box center [206, 43] width 65 height 12
paste input "[EMAIL_ADDRESS][DOMAIN_NAME]"
type input "[EMAIL_ADDRESS][DOMAIN_NAME]"
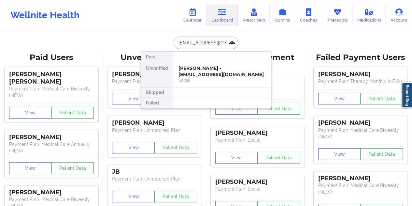
scroll to position [0, 9]
click at [214, 78] on div "Social" at bounding box center [222, 80] width 87 height 6
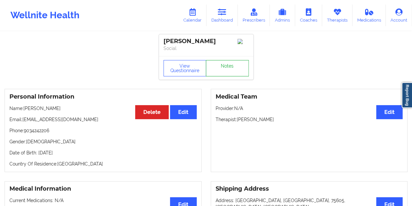
click at [226, 69] on link "Notes" at bounding box center [227, 68] width 43 height 16
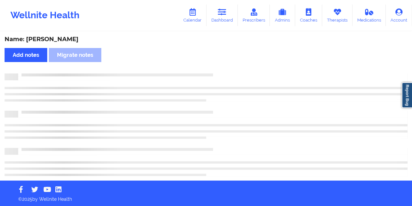
click at [78, 38] on div "Name: [PERSON_NAME]" at bounding box center [206, 39] width 403 height 7
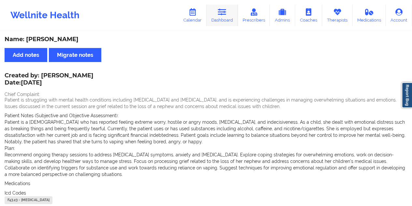
click at [228, 6] on link "Dashboard" at bounding box center [222, 16] width 31 height 22
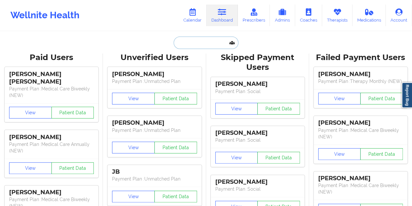
click at [205, 44] on input "text" at bounding box center [206, 43] width 65 height 12
paste input "[EMAIL_ADDRESS][DOMAIN_NAME]"
type input "[EMAIL_ADDRESS][DOMAIN_NAME]"
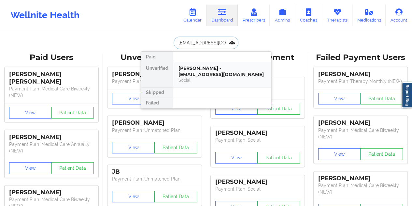
click at [212, 73] on div "[PERSON_NAME] - [EMAIL_ADDRESS][DOMAIN_NAME]" at bounding box center [222, 71] width 87 height 12
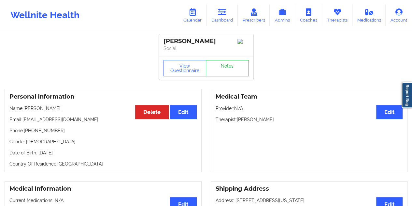
click at [229, 67] on link "Notes" at bounding box center [227, 68] width 43 height 16
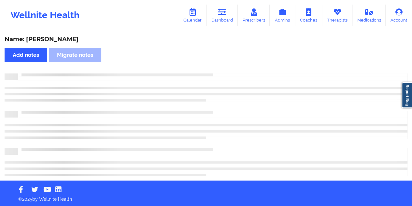
click at [63, 37] on div "Name: [PERSON_NAME]" at bounding box center [206, 39] width 403 height 7
click at [64, 37] on div "Name: [PERSON_NAME]" at bounding box center [206, 39] width 403 height 7
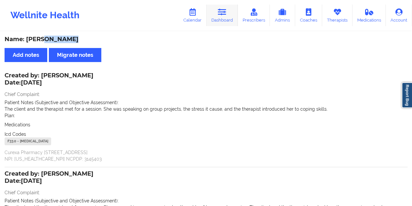
click at [224, 15] on icon at bounding box center [222, 11] width 8 height 7
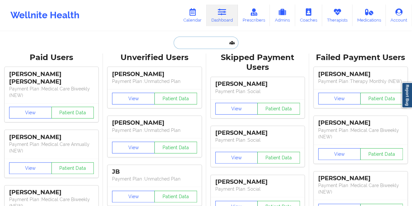
click at [200, 37] on input "text" at bounding box center [206, 43] width 65 height 12
paste input "[EMAIL_ADDRESS][DOMAIN_NAME]"
type input "[EMAIL_ADDRESS][DOMAIN_NAME]"
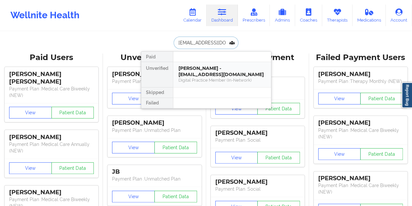
click at [219, 77] on div "Digital Practice Member (In-Network)" at bounding box center [222, 80] width 87 height 6
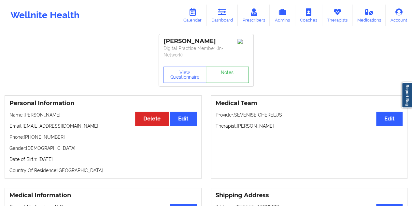
click at [225, 68] on link "Notes" at bounding box center [227, 74] width 43 height 16
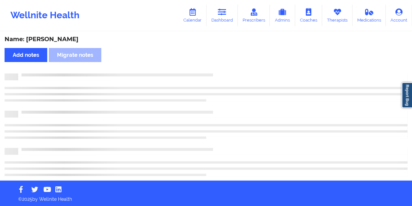
click at [62, 39] on div "Name: [PERSON_NAME]" at bounding box center [206, 39] width 403 height 7
click at [63, 38] on div "Name: [PERSON_NAME]" at bounding box center [206, 39] width 403 height 7
